Goal: Task Accomplishment & Management: Use online tool/utility

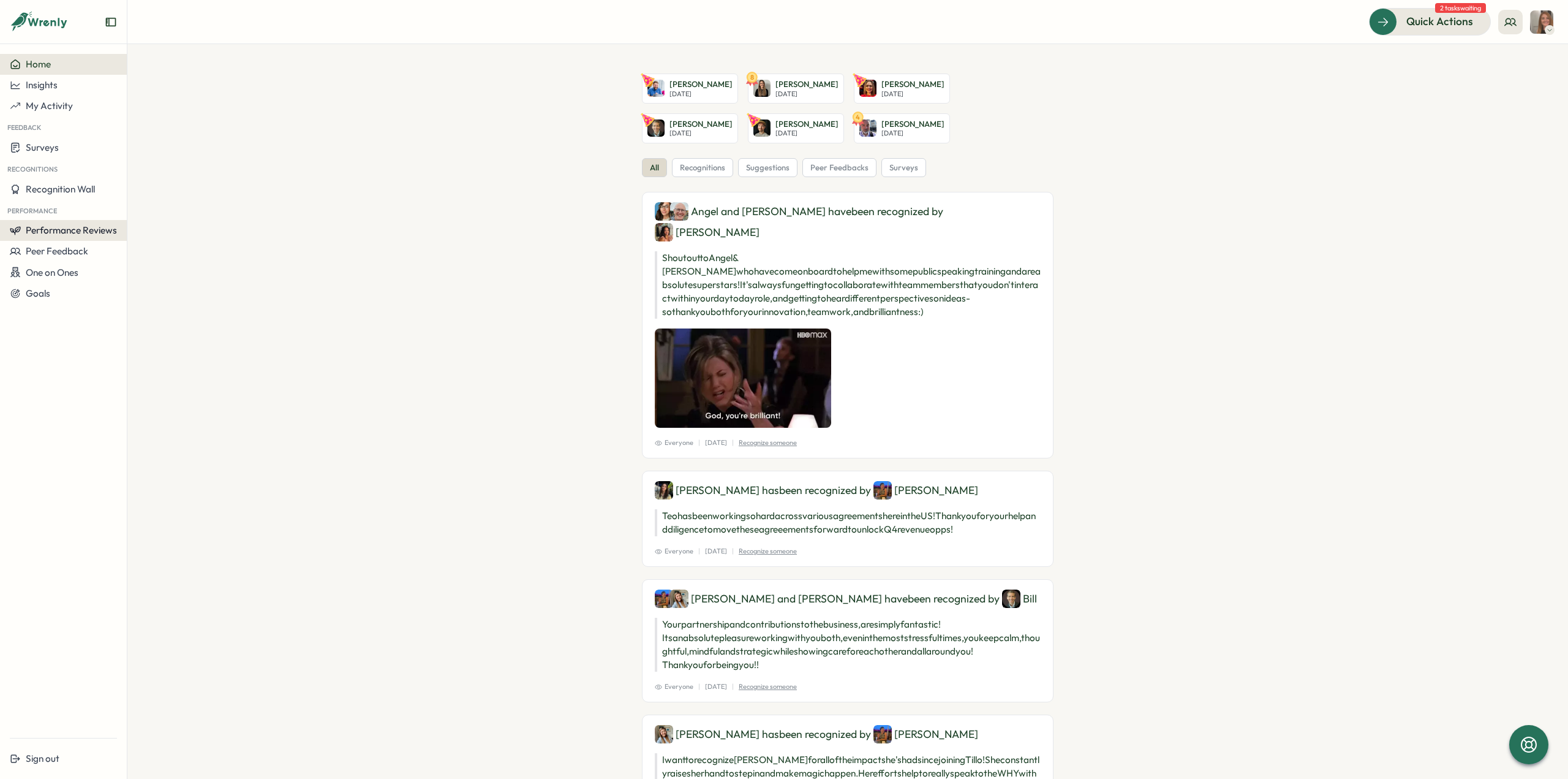
click at [61, 230] on span "Performance Reviews" at bounding box center [71, 230] width 92 height 12
click at [163, 217] on div "Reviews" at bounding box center [147, 218] width 34 height 14
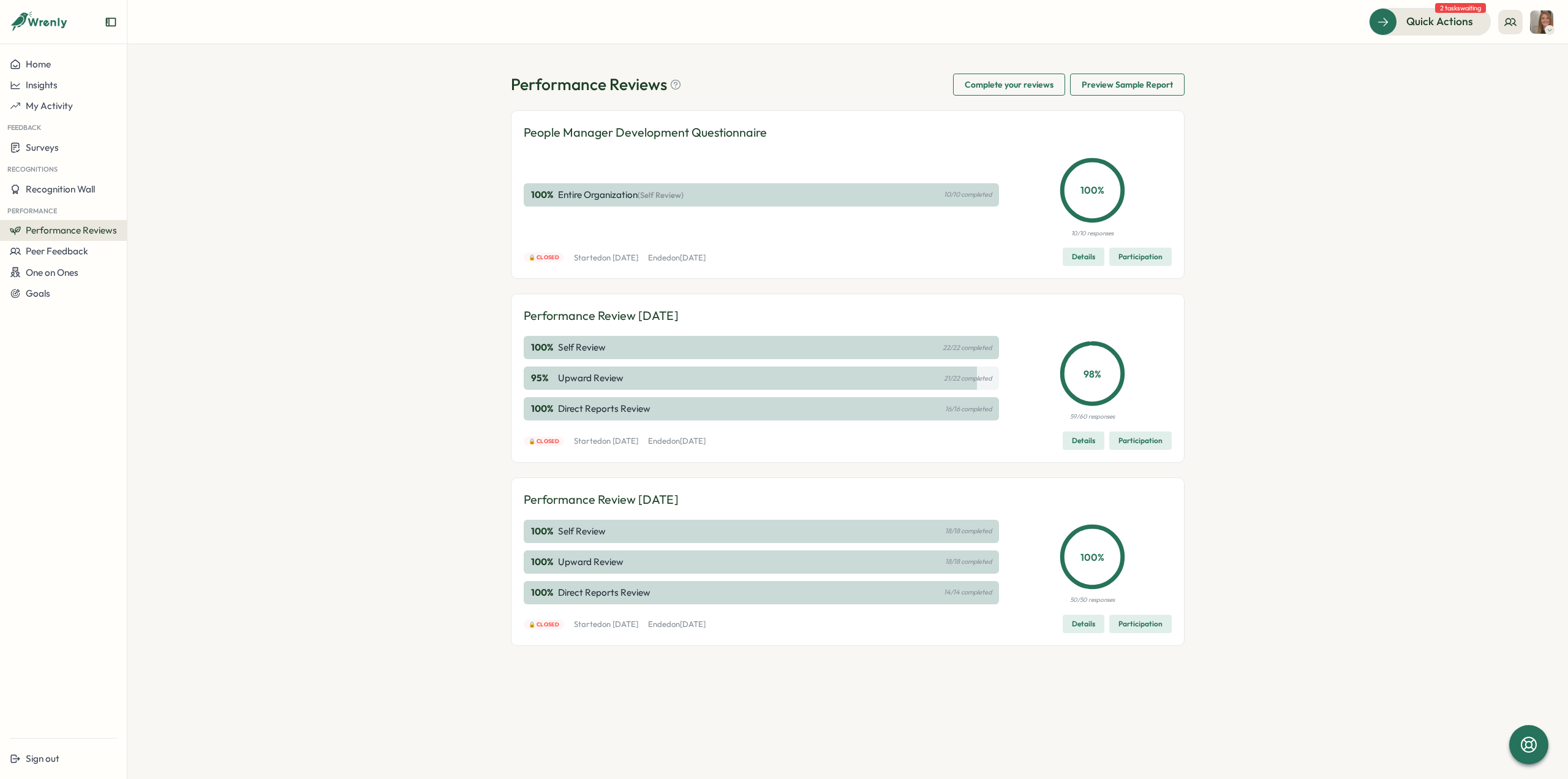
click at [1094, 624] on span "Details" at bounding box center [1083, 624] width 23 height 17
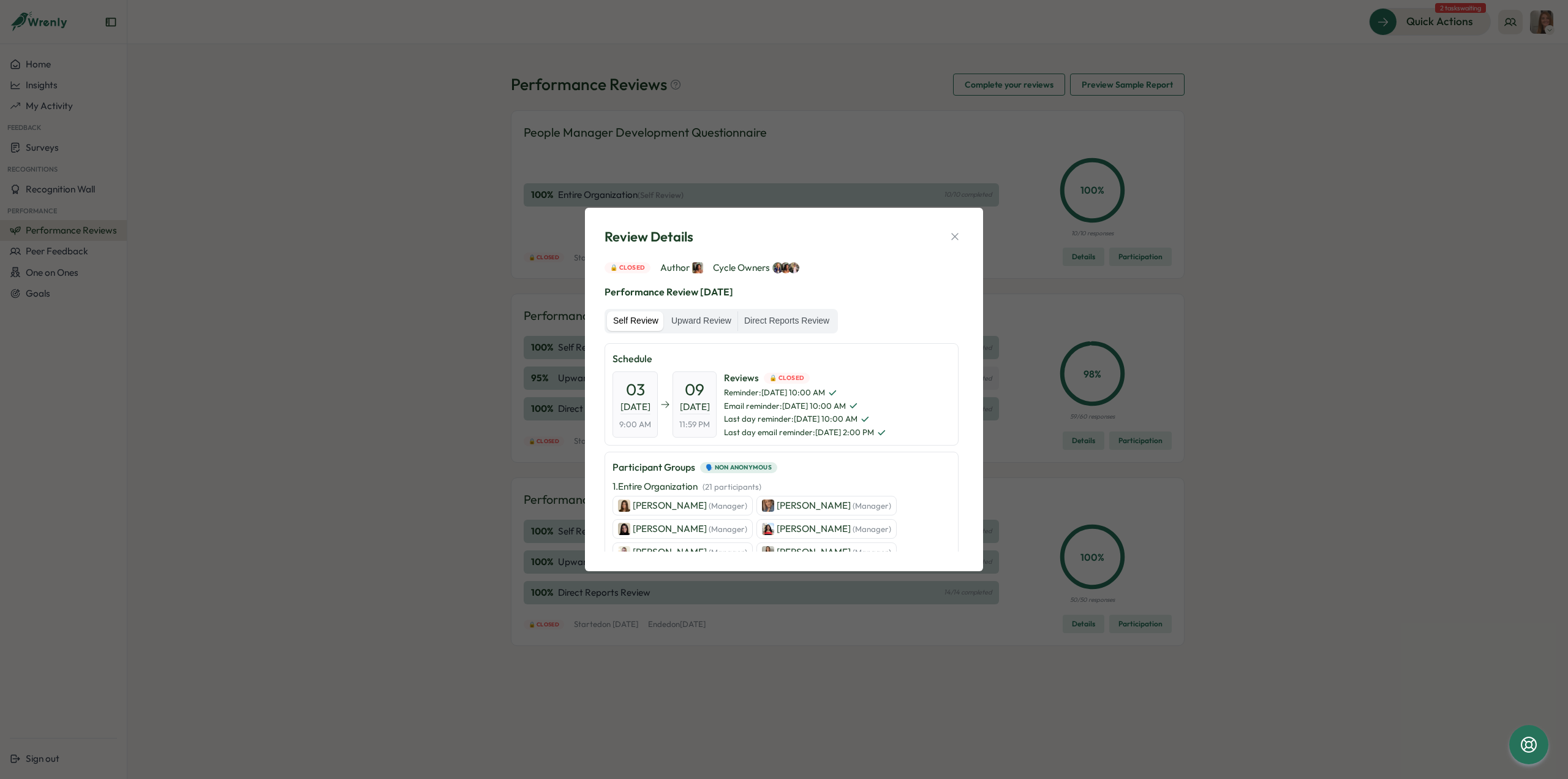
click at [955, 235] on icon "button" at bounding box center [954, 236] width 12 height 12
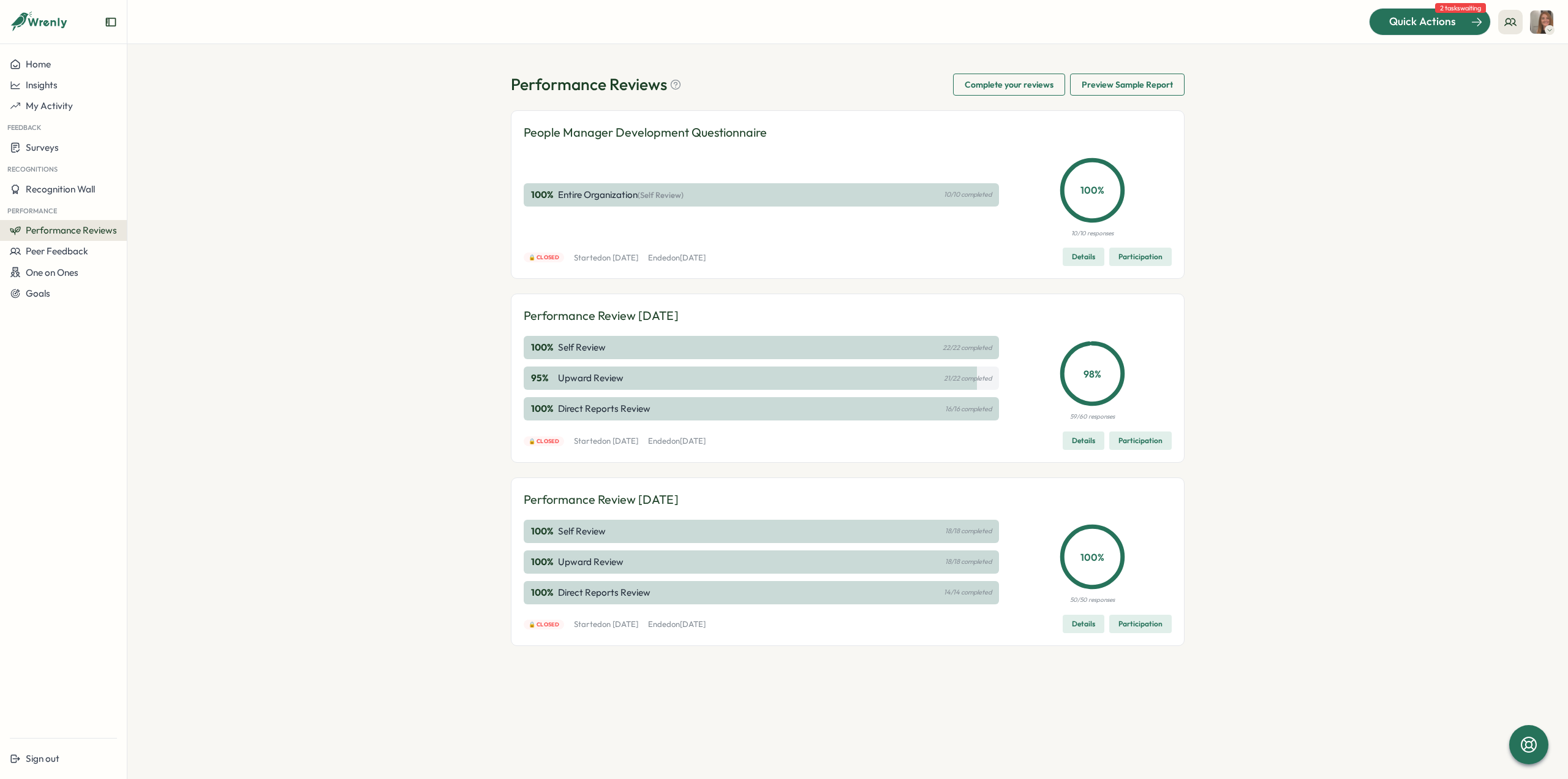
click at [1435, 26] on span "Quick Actions" at bounding box center [1423, 22] width 67 height 16
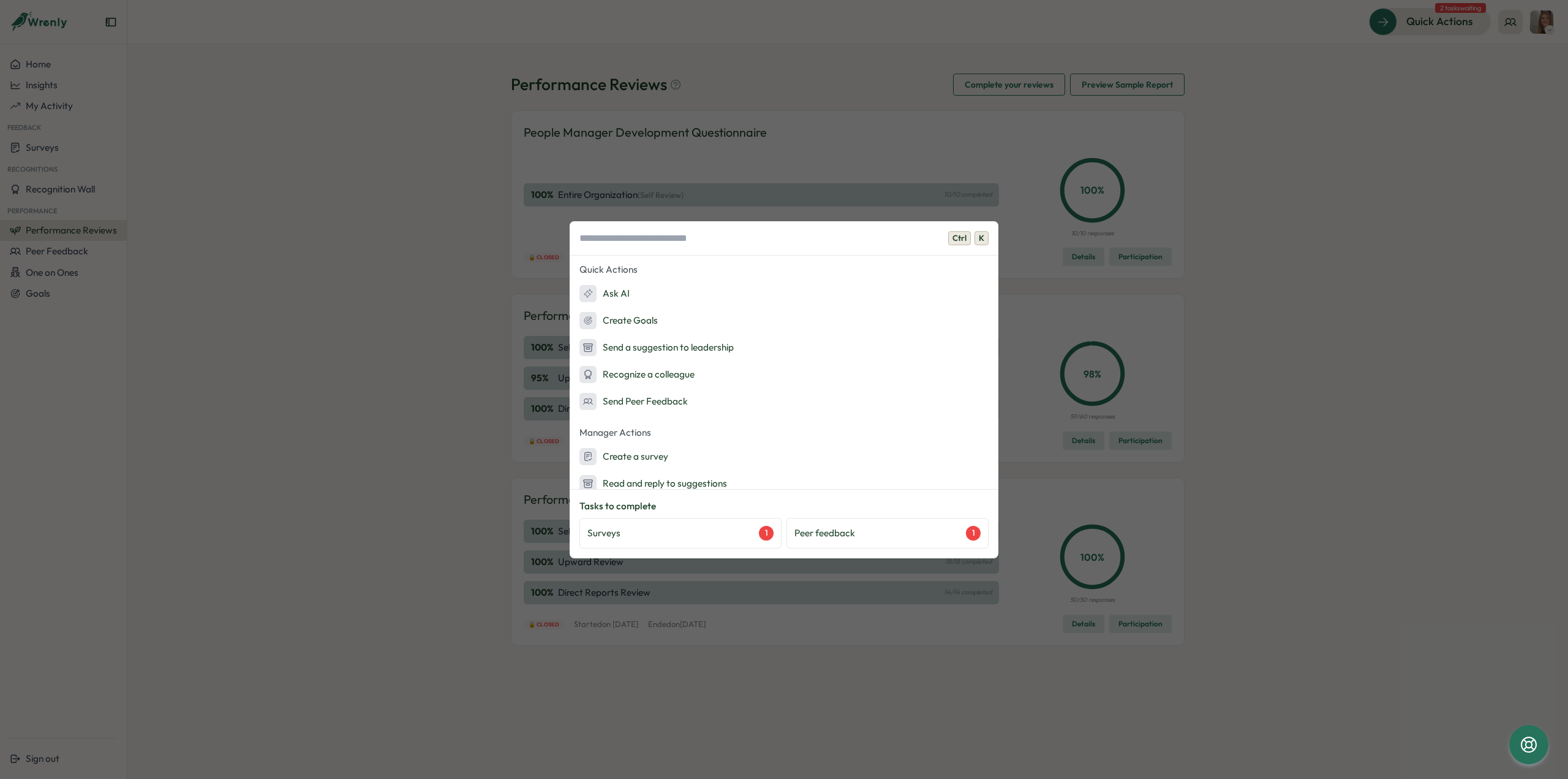
click at [1427, 407] on div "Ctrl K Quick Actions Ask AI Create Goals Send a suggestion to leadership Recogn…" at bounding box center [784, 389] width 1568 height 779
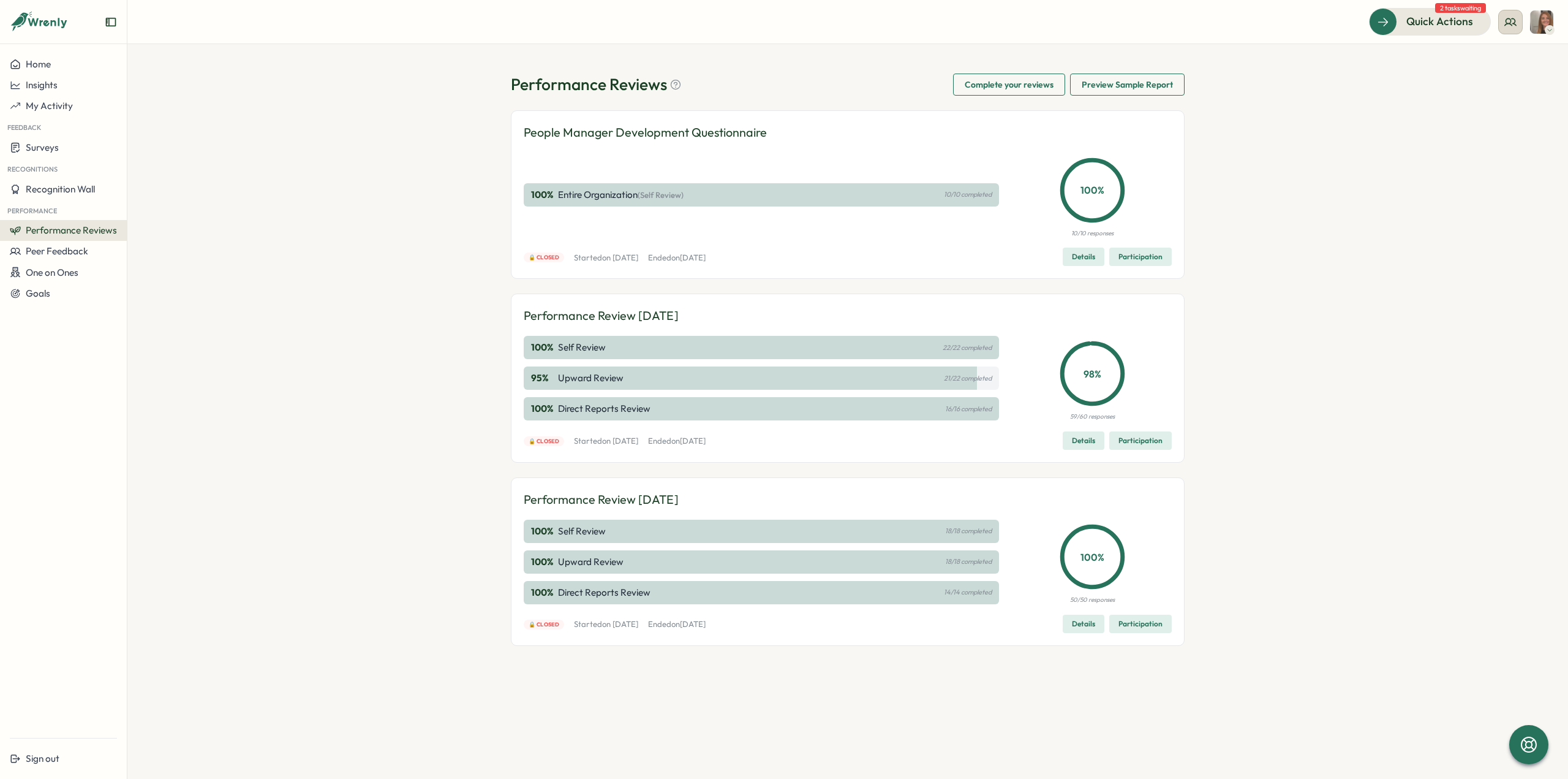
click at [1513, 25] on icon at bounding box center [1510, 22] width 12 height 12
click at [1497, 62] on div "My Team" at bounding box center [1511, 60] width 77 height 14
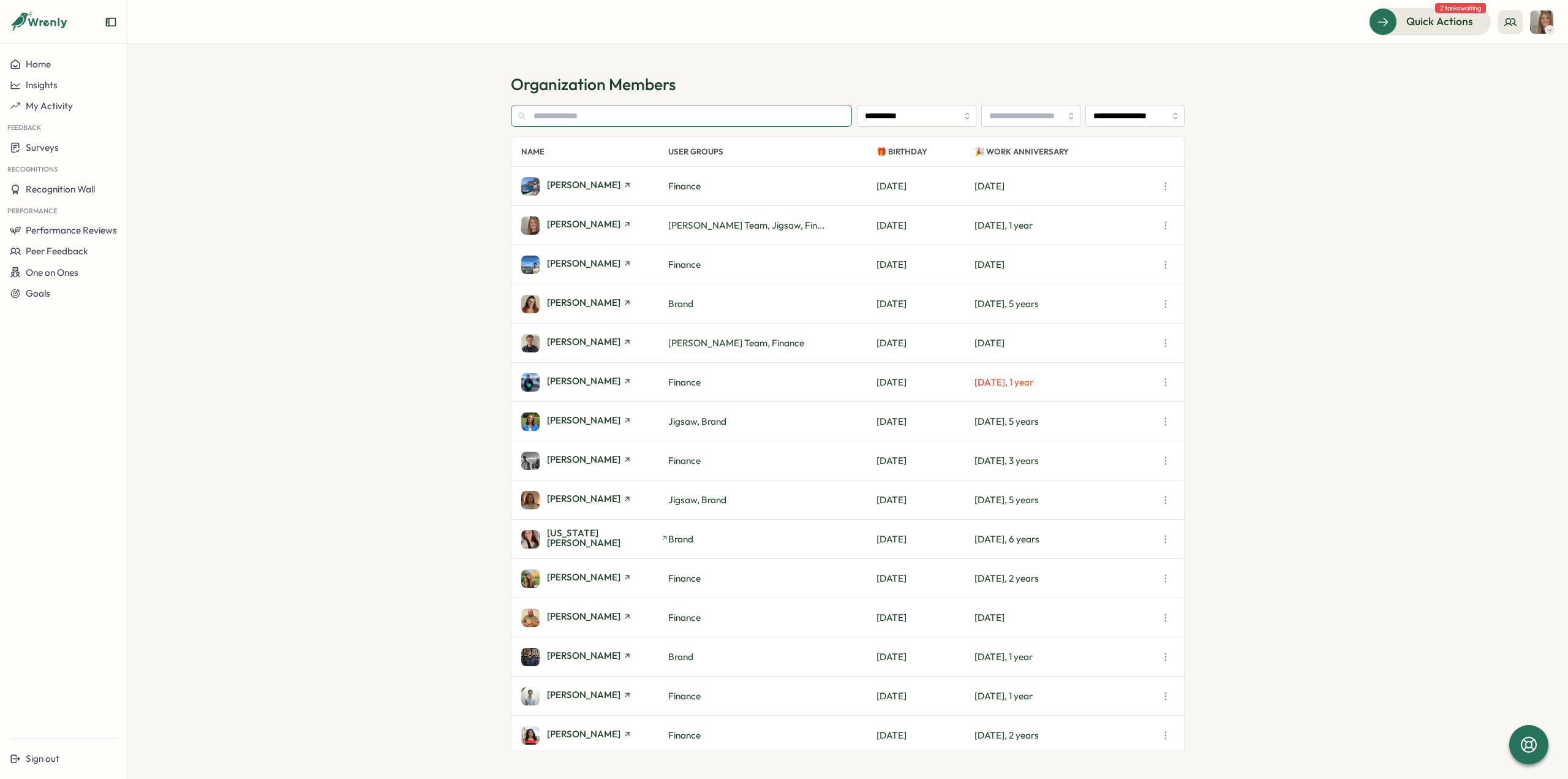
click at [570, 113] on input "text" at bounding box center [681, 116] width 341 height 22
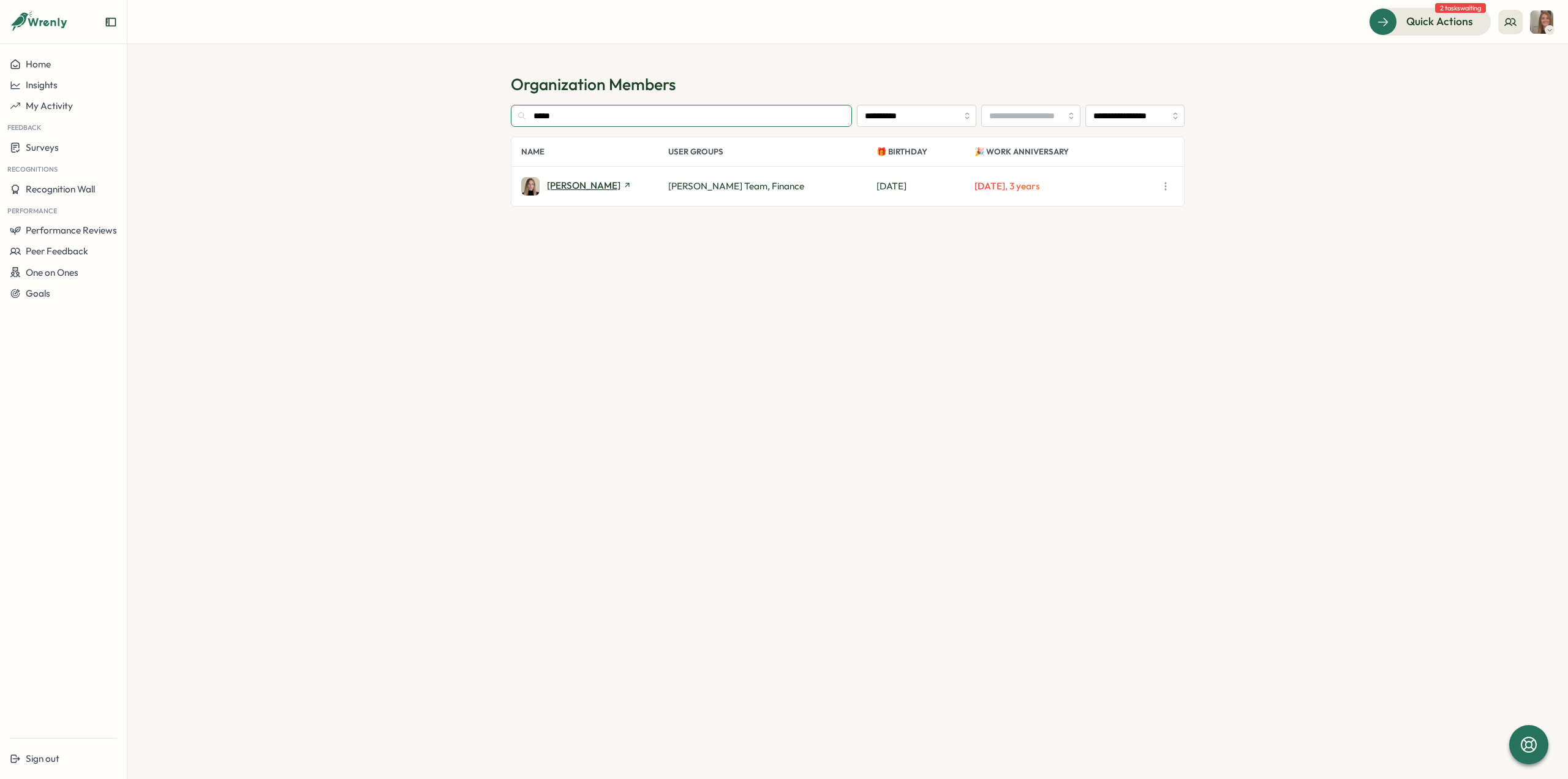
type input "*****"
click at [592, 185] on span "[PERSON_NAME]" at bounding box center [583, 185] width 73 height 9
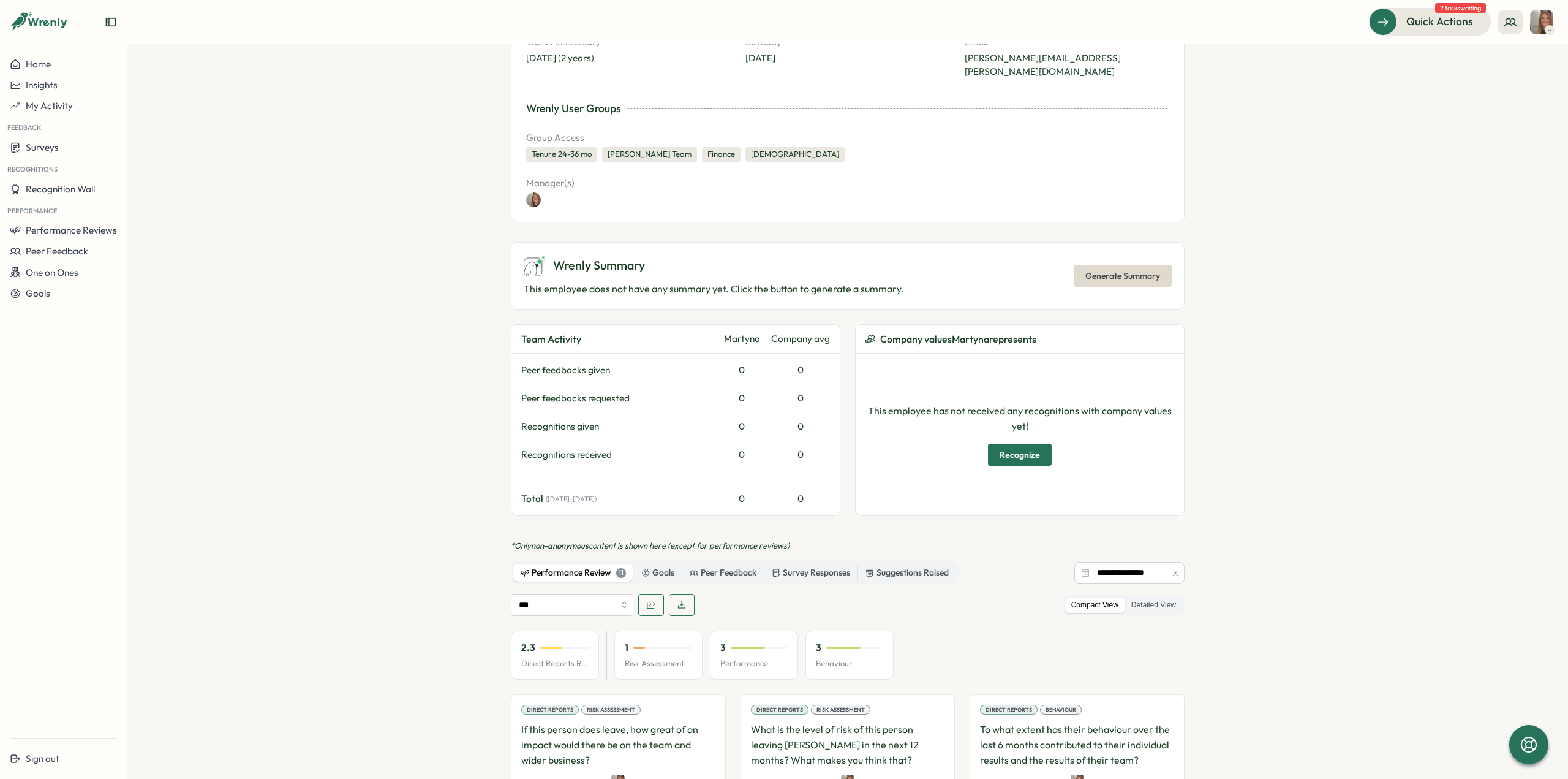
scroll to position [189, 0]
click at [1145, 564] on input "**********" at bounding box center [1130, 575] width 110 height 22
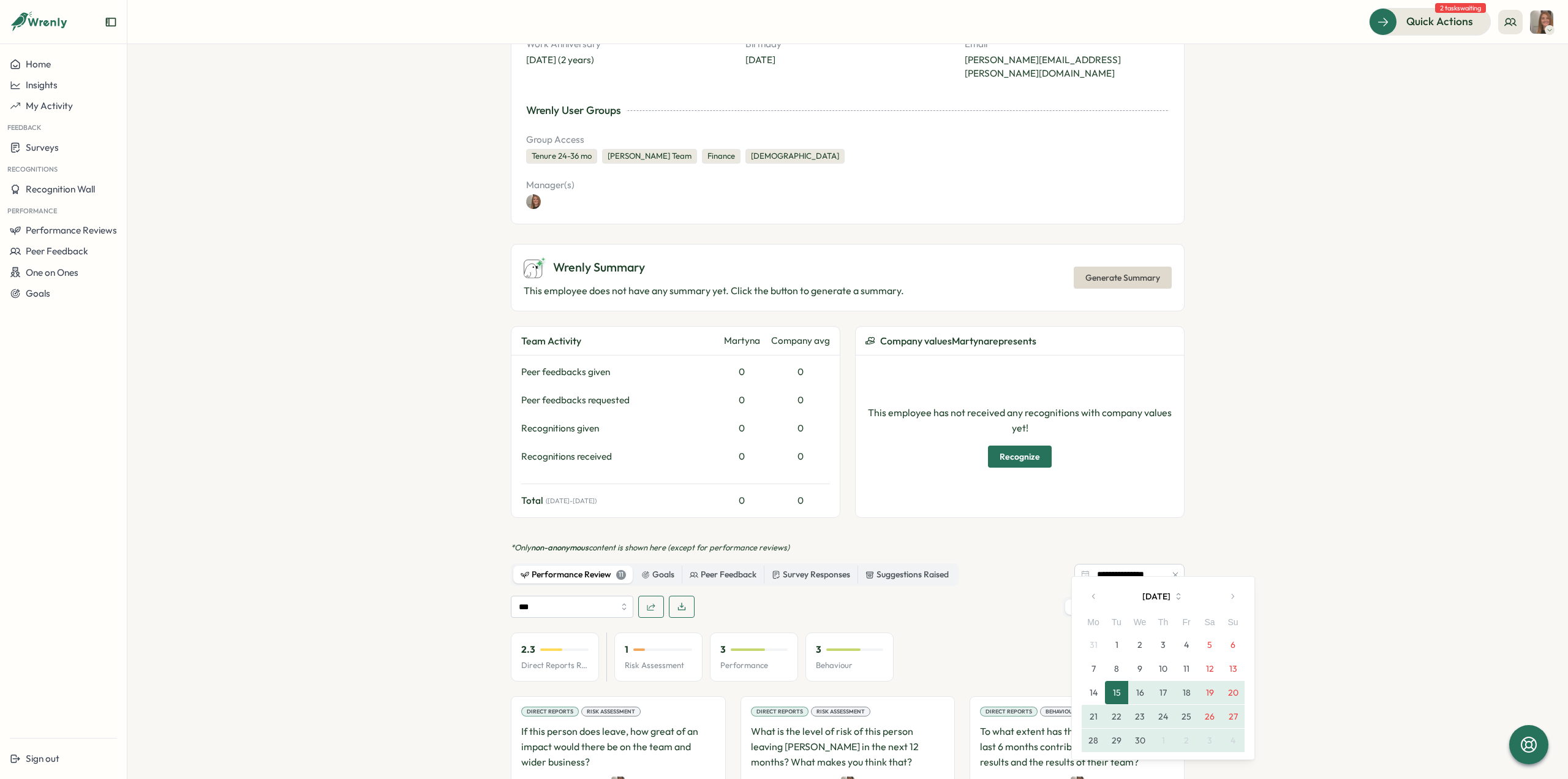
click at [1232, 602] on button "button" at bounding box center [1232, 596] width 25 height 25
click at [1087, 596] on button "button" at bounding box center [1094, 596] width 25 height 25
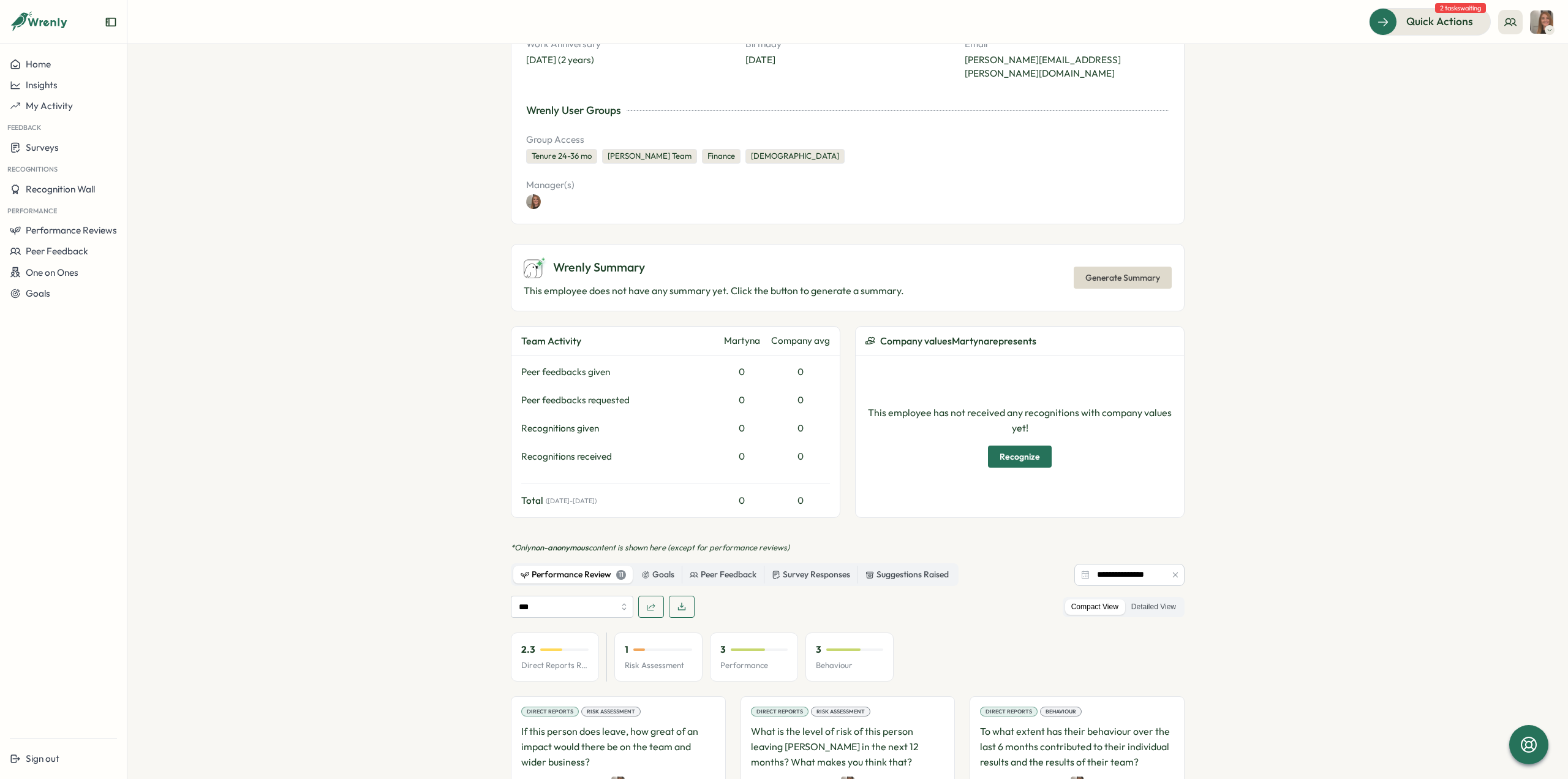
click at [1000, 632] on div "2.3 Direct Reports Review Avg 1 Risk Assessment 3 Performance 3 Behaviour" at bounding box center [848, 656] width 674 height 49
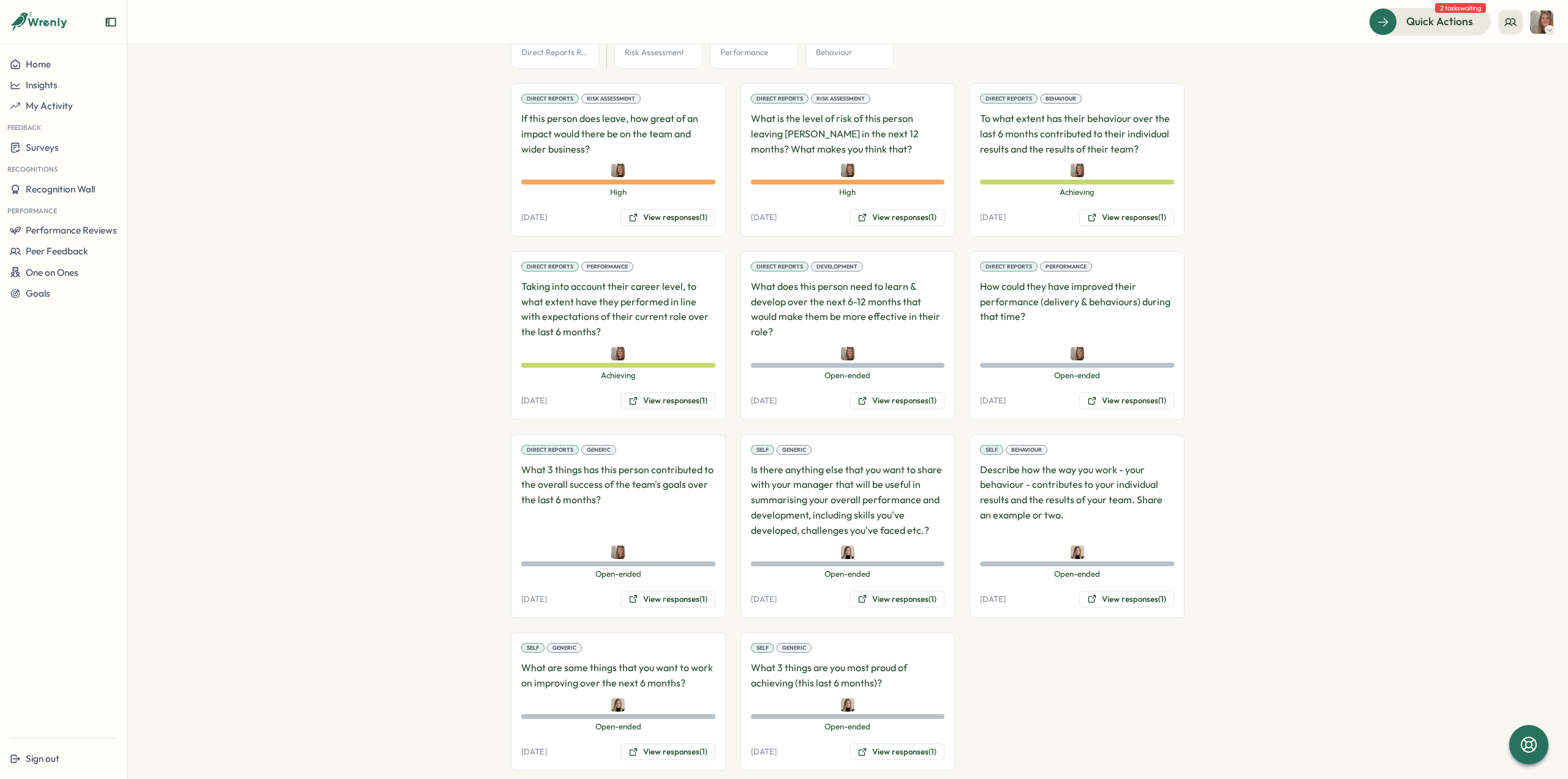
scroll to position [557, 0]
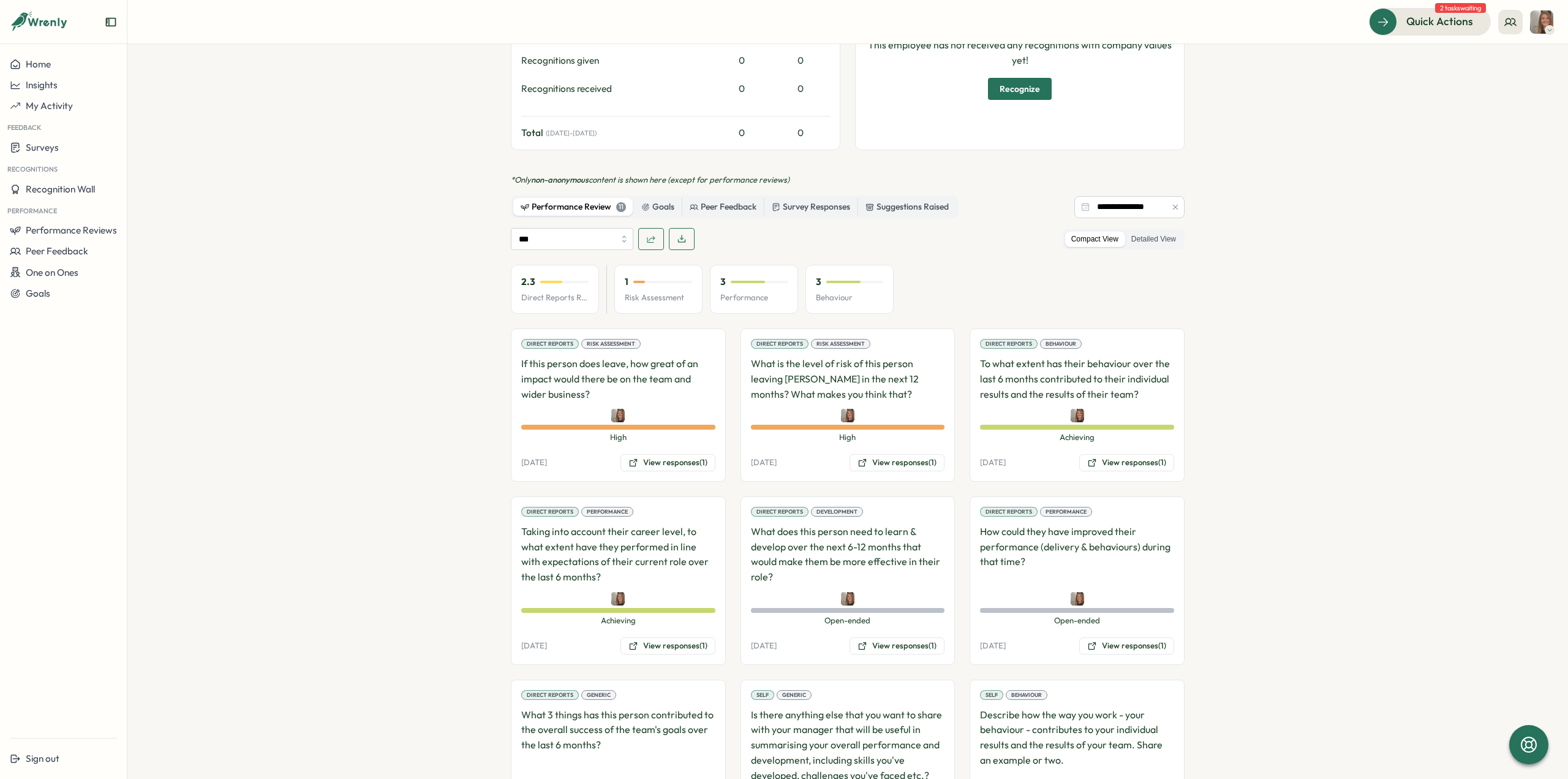
click at [382, 324] on section "**********" at bounding box center [847, 412] width 1440 height 735
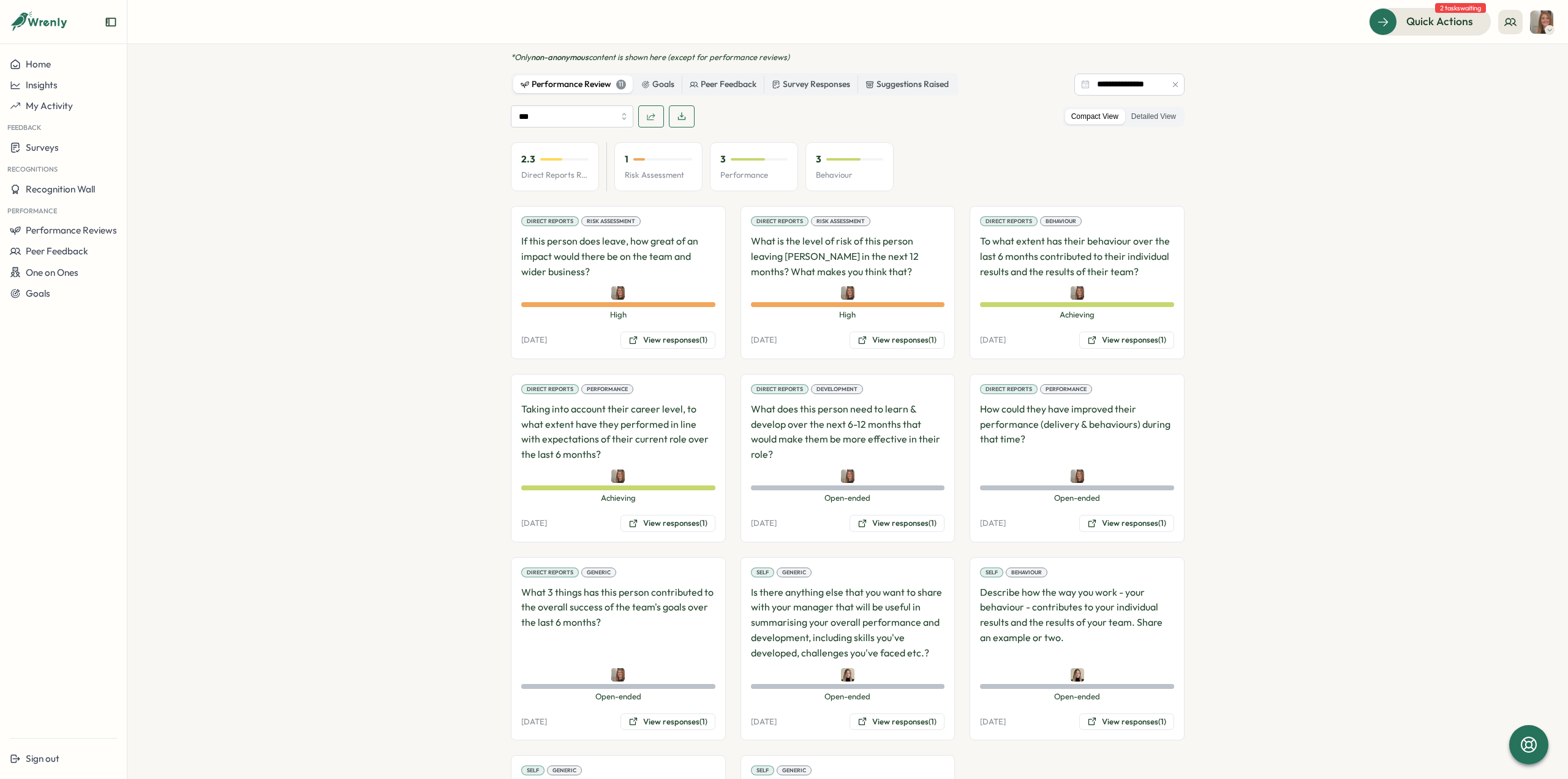
scroll to position [802, 0]
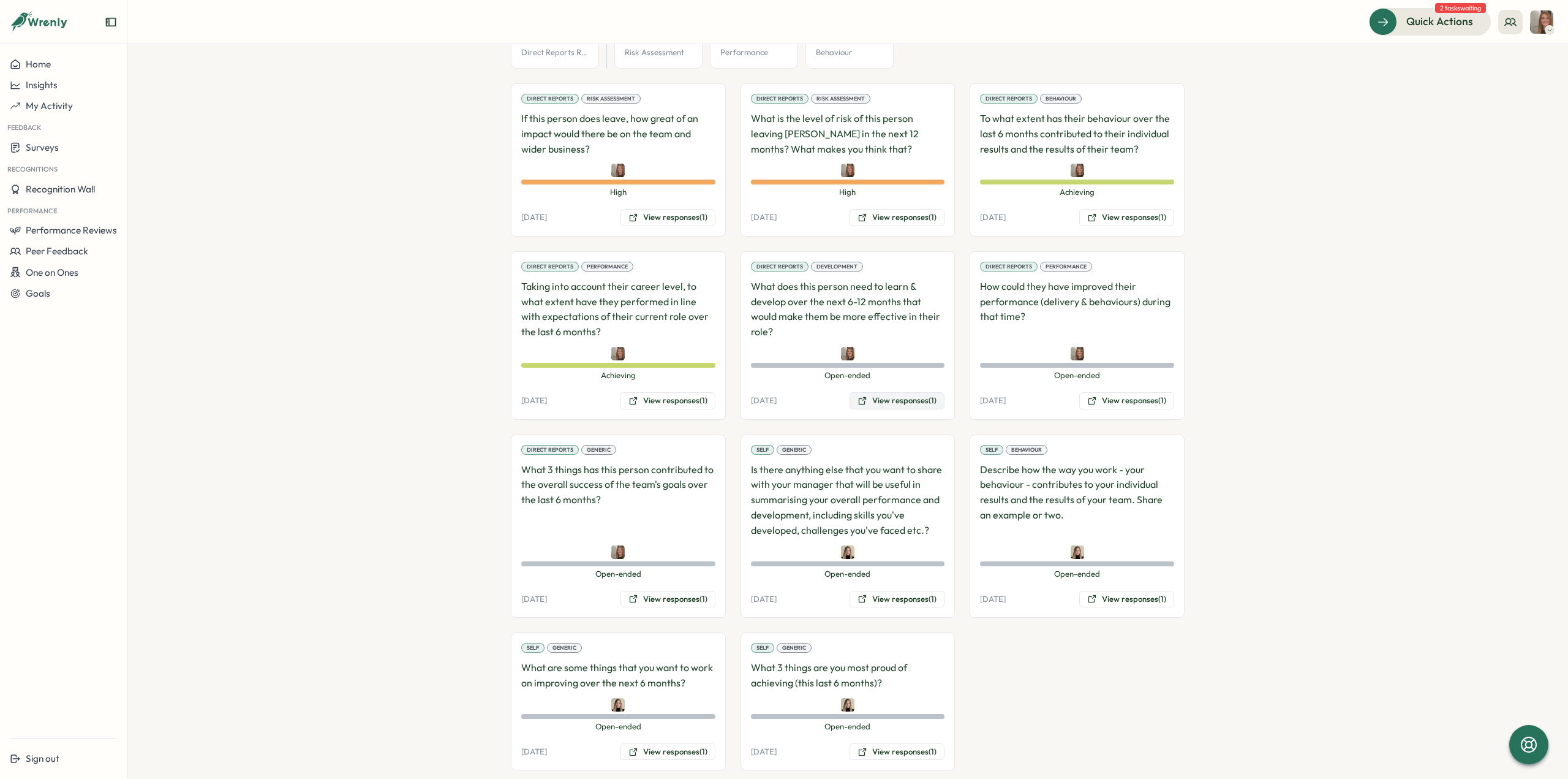
click at [882, 392] on button "View responses (1)" at bounding box center [896, 401] width 95 height 17
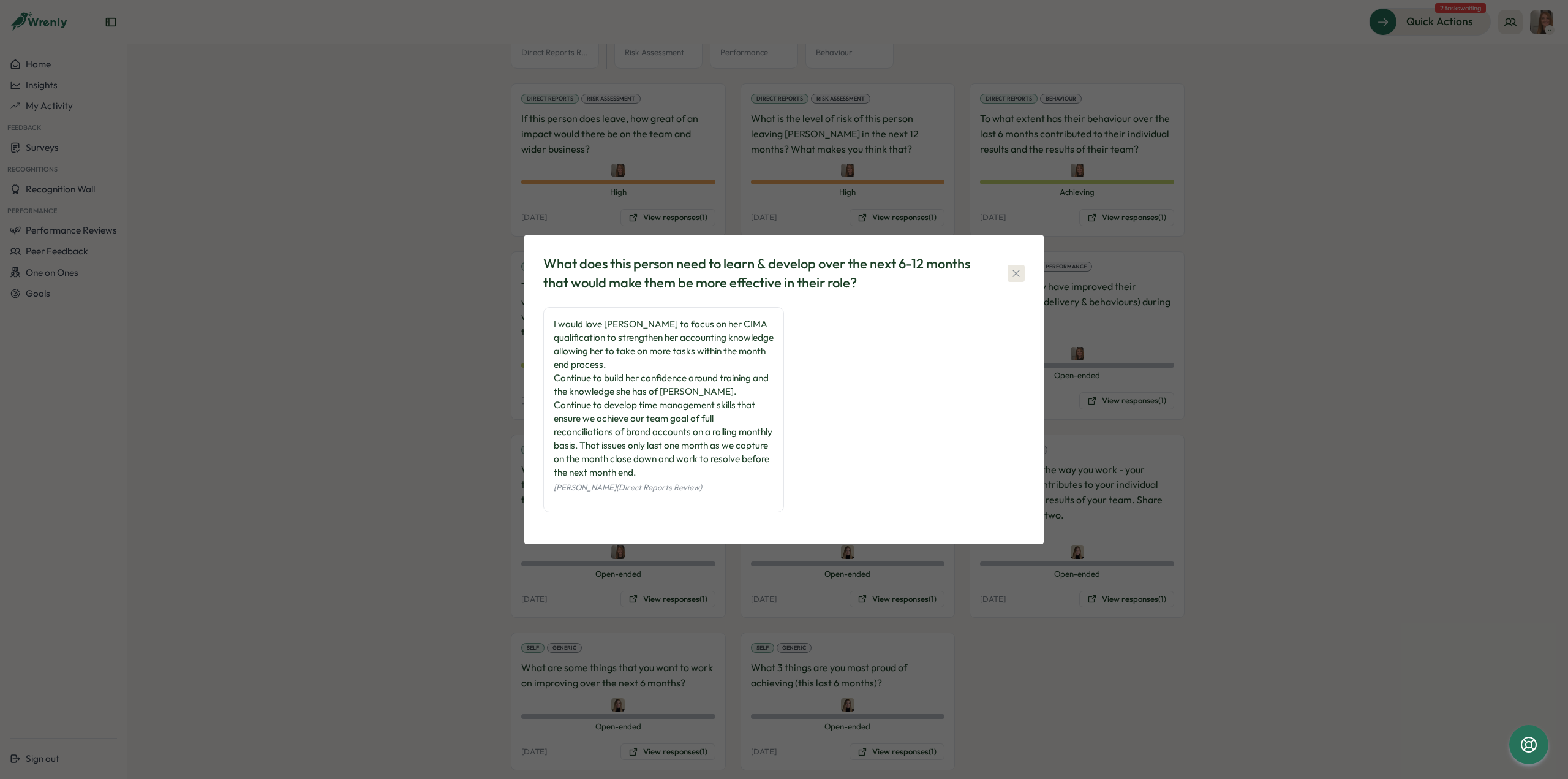
click at [1016, 274] on icon "button" at bounding box center [1015, 273] width 7 height 7
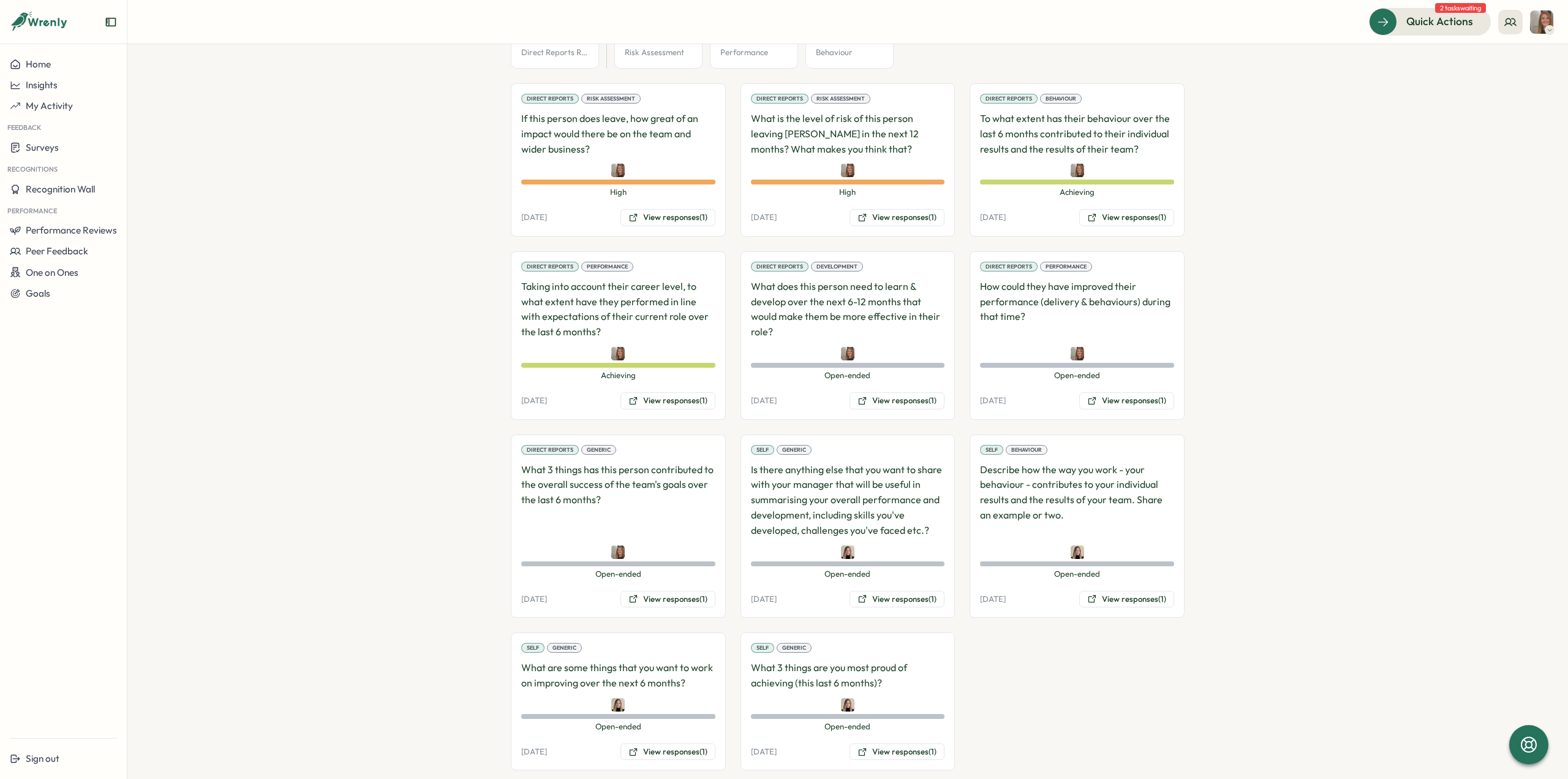
click at [1243, 249] on section "**********" at bounding box center [847, 412] width 1440 height 735
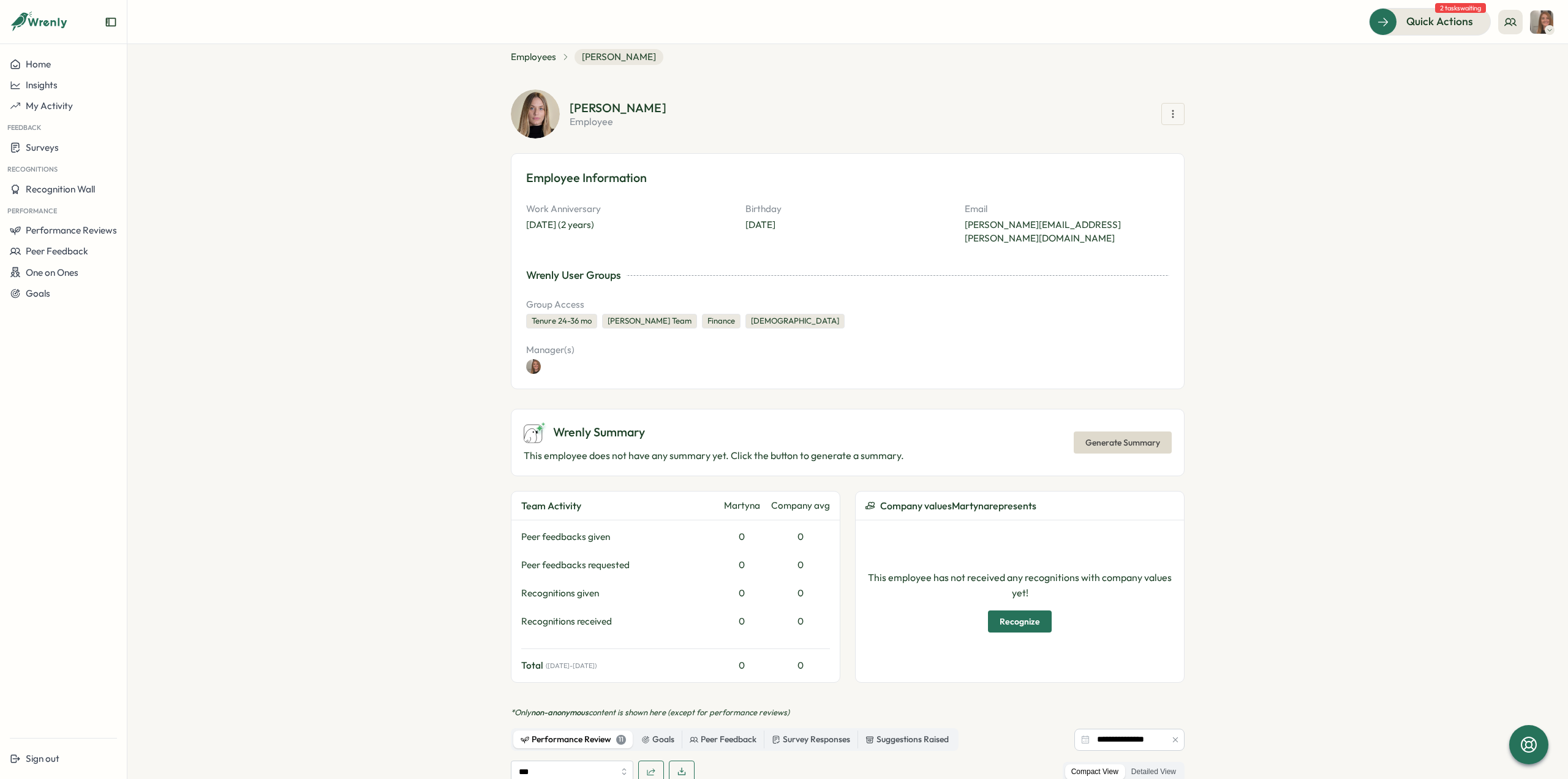
scroll to position [6, 0]
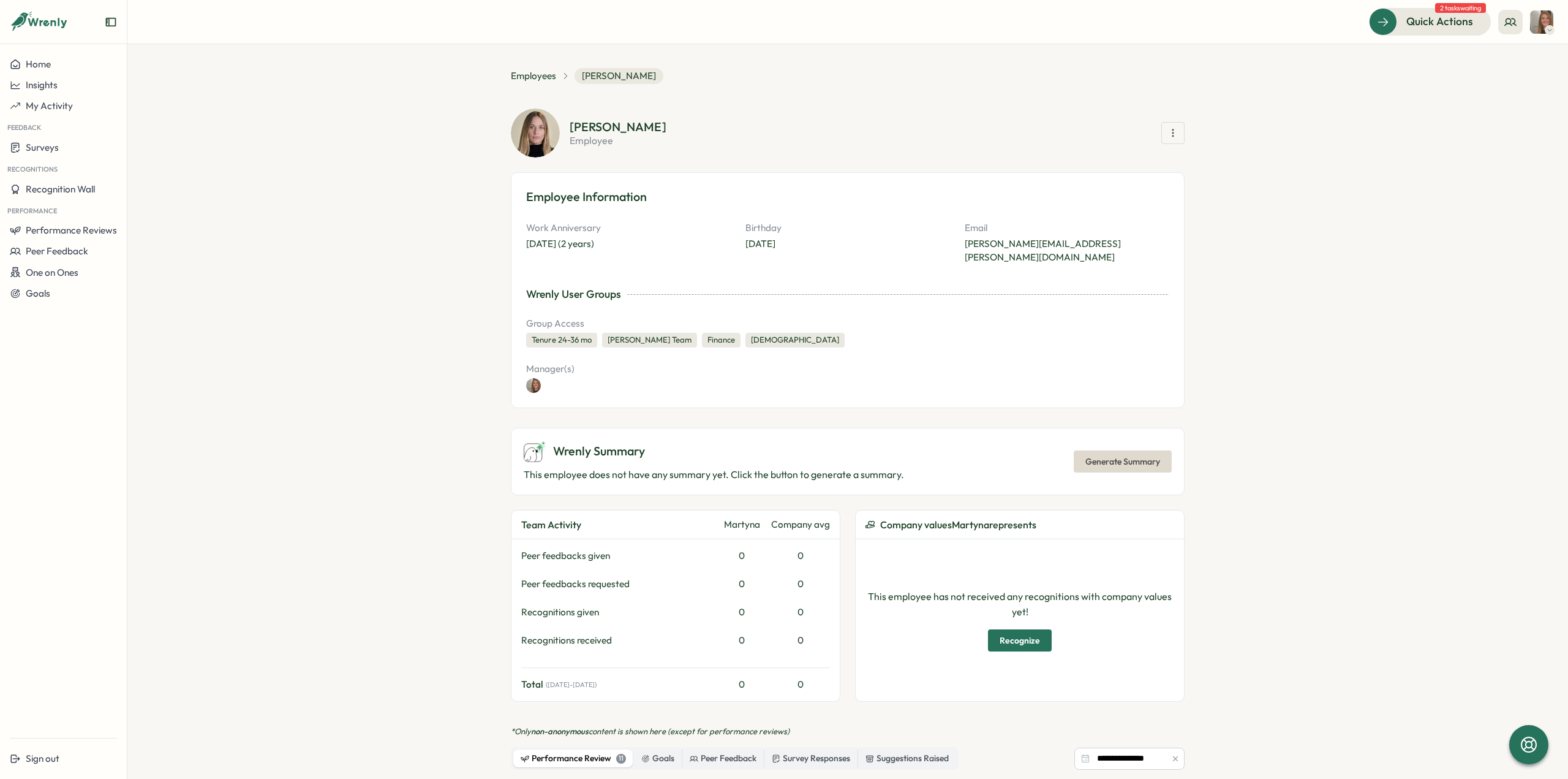
click at [1130, 451] on span "Generate Summary" at bounding box center [1122, 461] width 75 height 21
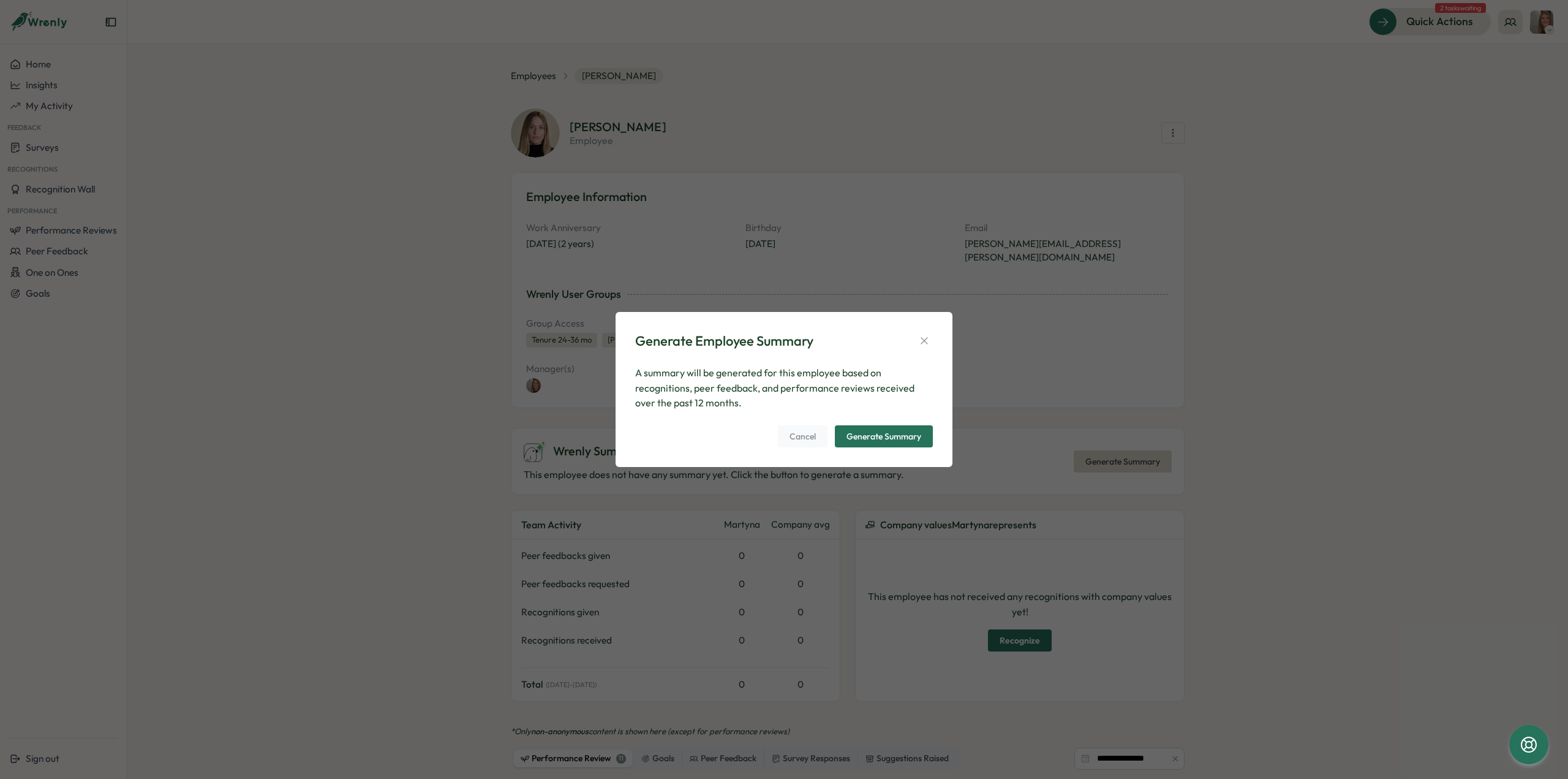
click at [919, 436] on div "Generate Summary" at bounding box center [883, 436] width 75 height 9
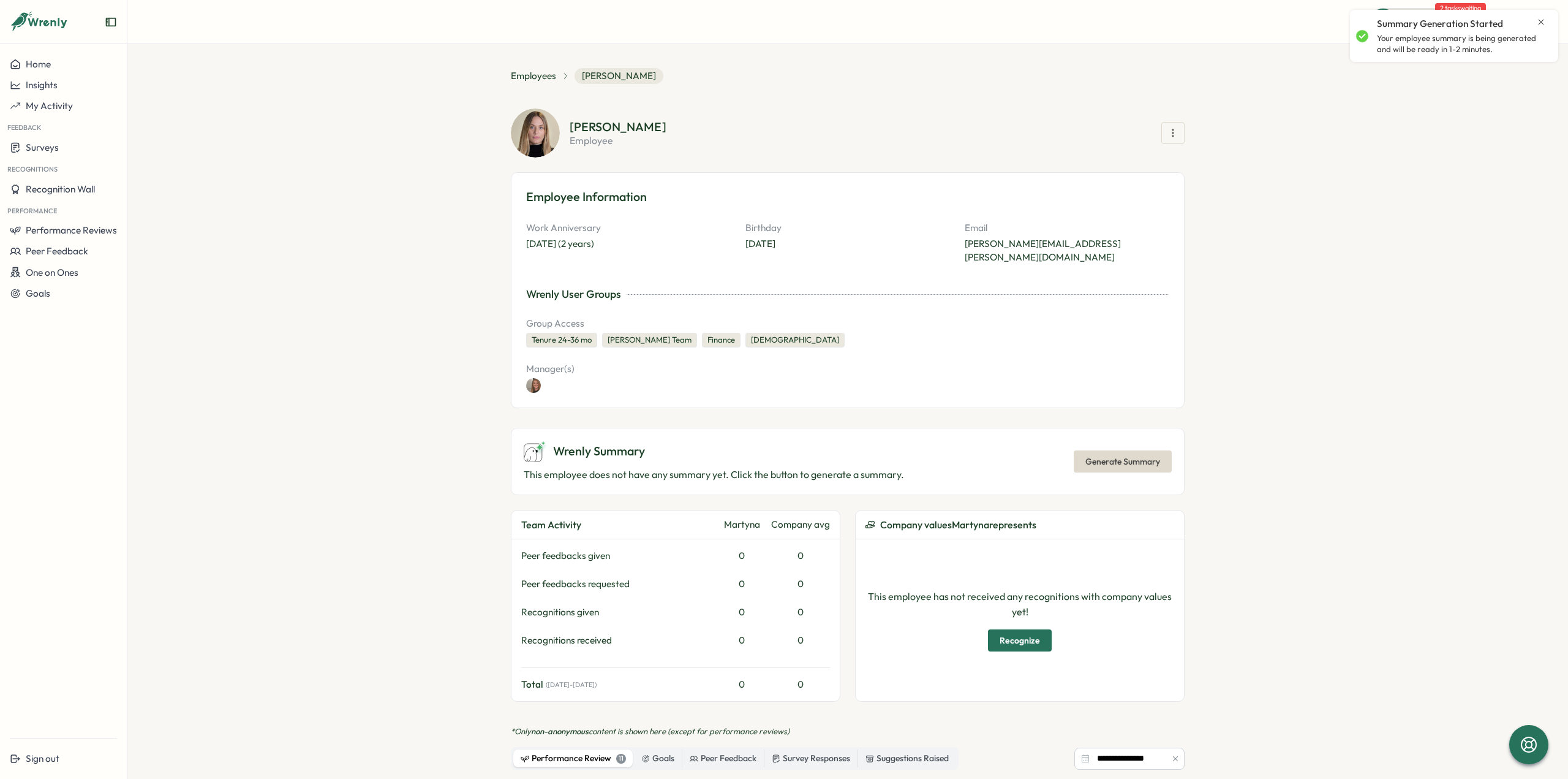
click at [1416, 41] on p "Your employee summary is being generated and will be ready in 1-2 minutes." at bounding box center [1461, 43] width 169 height 21
click at [1369, 34] on div "Summary Generation Started Your employee summary is being generated and will be…" at bounding box center [1454, 36] width 196 height 42
drag, startPoint x: 1414, startPoint y: 37, endPoint x: 1423, endPoint y: 53, distance: 18.4
click at [1416, 41] on p "Your employee summary is being generated and will be ready in 1-2 minutes." at bounding box center [1461, 43] width 169 height 21
click at [1542, 17] on icon "Close notification" at bounding box center [1540, 22] width 9 height 9
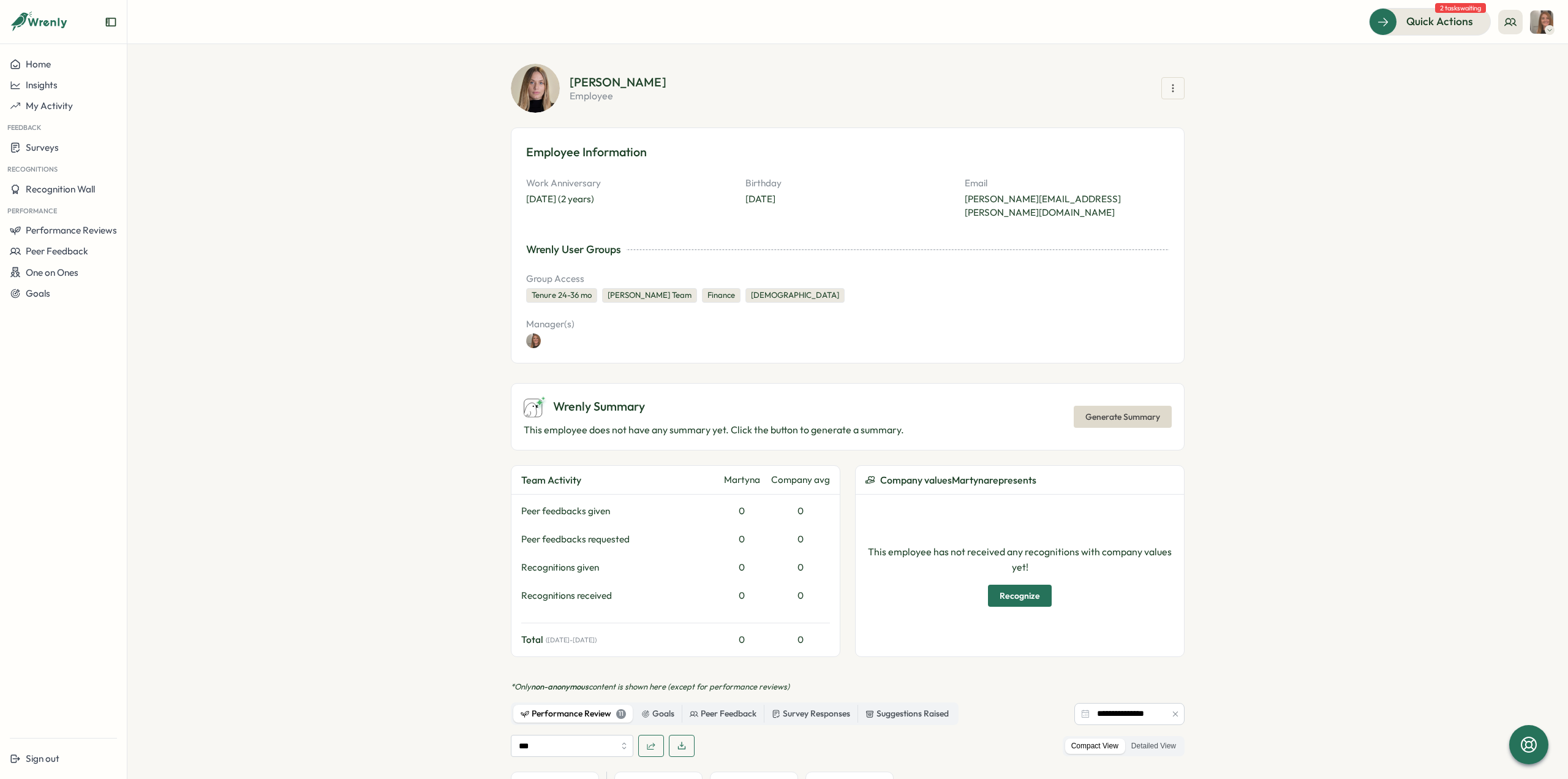
scroll to position [0, 0]
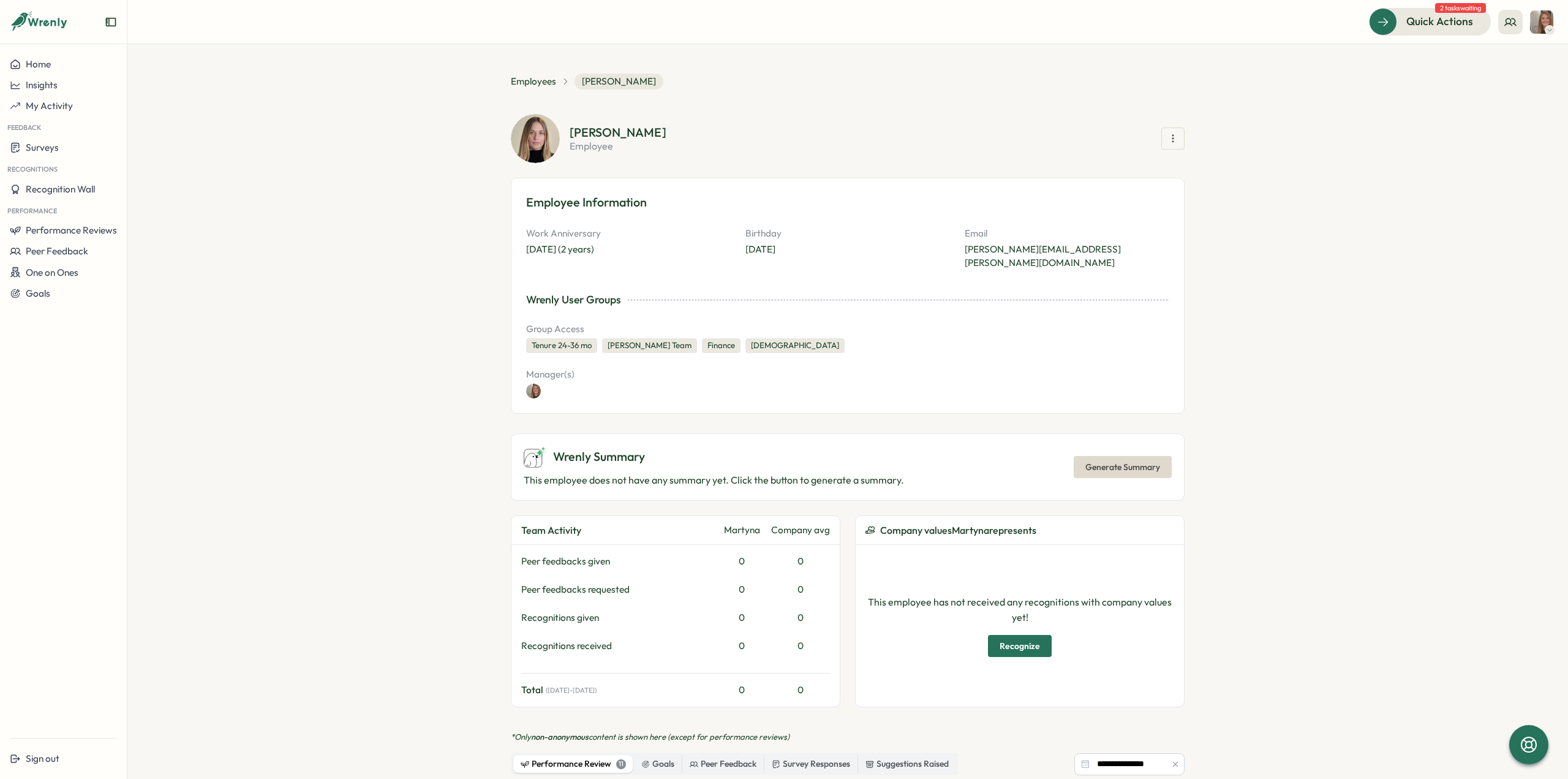
click at [318, 134] on section "**********" at bounding box center [847, 412] width 1440 height 735
